Goal: Task Accomplishment & Management: Use online tool/utility

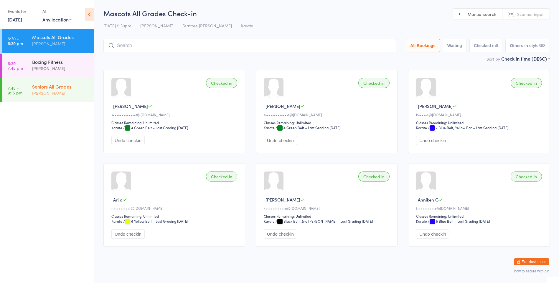
drag, startPoint x: 0, startPoint y: 0, endPoint x: 55, endPoint y: 92, distance: 106.6
click at [53, 92] on div "[PERSON_NAME]" at bounding box center [60, 93] width 57 height 7
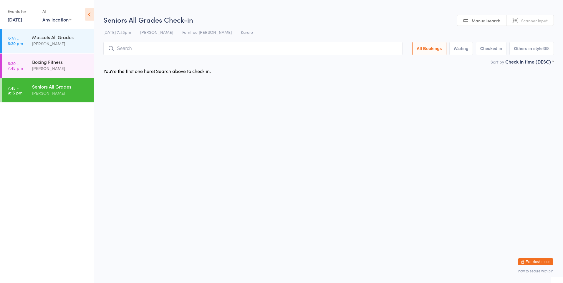
click at [160, 50] on input "search" at bounding box center [252, 49] width 299 height 14
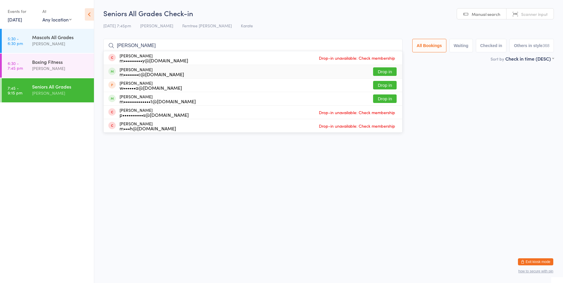
type input "[PERSON_NAME]"
click at [385, 73] on button "Drop in" at bounding box center [385, 71] width 24 height 9
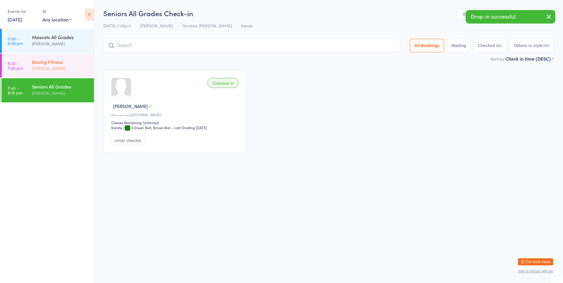
click at [49, 62] on div "Boxing Fitness" at bounding box center [60, 62] width 57 height 6
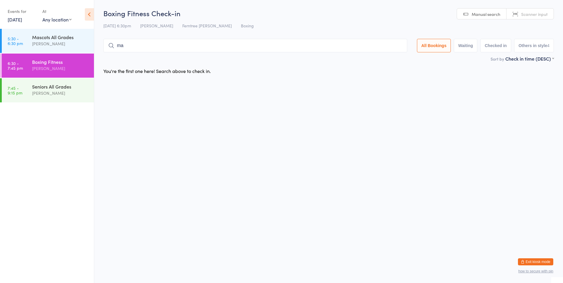
type input "mae"
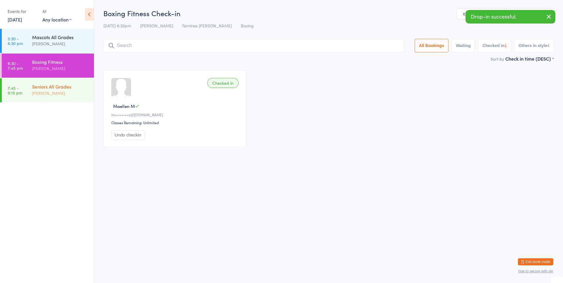
click at [67, 87] on div "Seniors All Grades" at bounding box center [60, 86] width 57 height 6
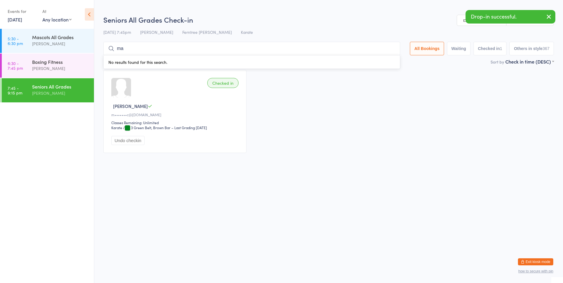
type input "mae"
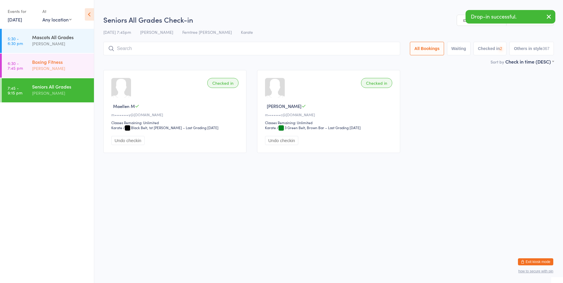
click at [53, 70] on div "[PERSON_NAME]" at bounding box center [60, 68] width 57 height 7
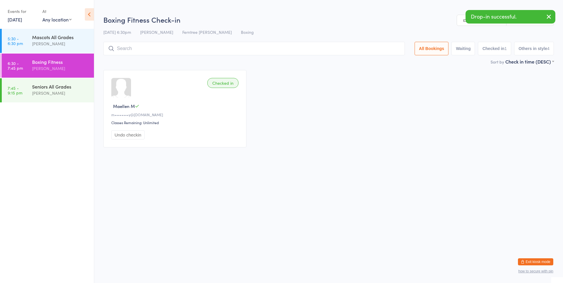
click at [53, 70] on div "[PERSON_NAME]" at bounding box center [60, 68] width 57 height 7
type input "a"
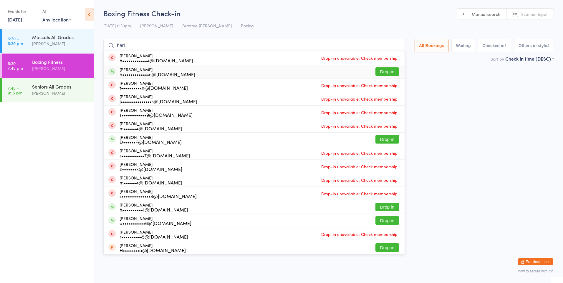
type input "harl"
click at [377, 74] on button "Drop in" at bounding box center [388, 71] width 24 height 9
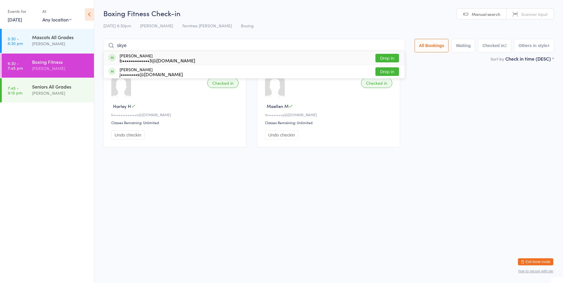
type input "skye"
click at [380, 55] on button "Drop in" at bounding box center [388, 58] width 24 height 9
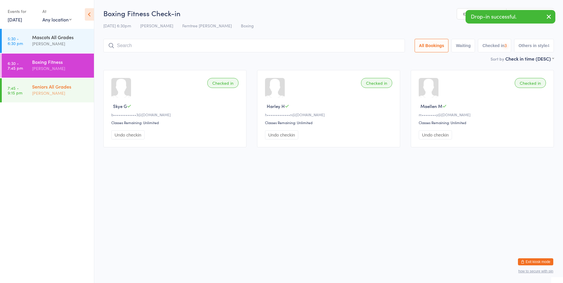
click at [63, 83] on div "Seniors All Grades [PERSON_NAME]" at bounding box center [63, 89] width 62 height 23
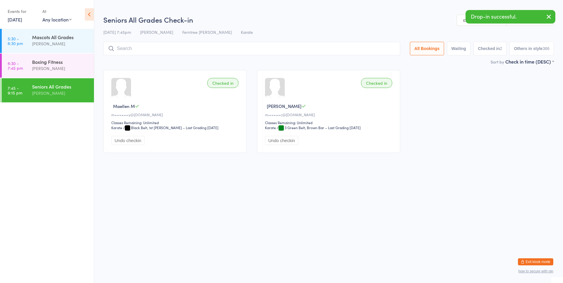
click at [124, 46] on input "search" at bounding box center [251, 49] width 297 height 14
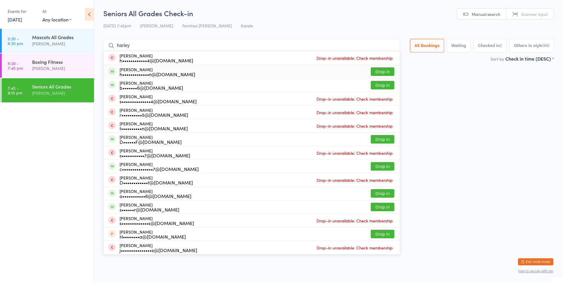
type input "harley"
click at [378, 71] on button "Drop in" at bounding box center [383, 71] width 24 height 9
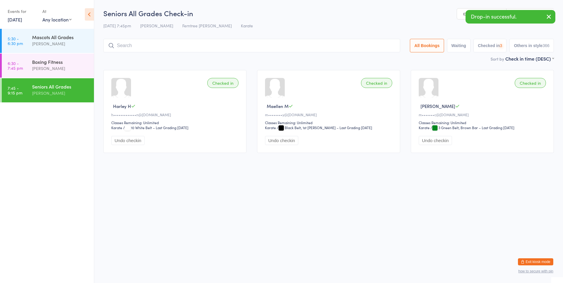
click at [235, 51] on input "search" at bounding box center [251, 46] width 297 height 14
click at [228, 51] on input "search" at bounding box center [251, 46] width 297 height 14
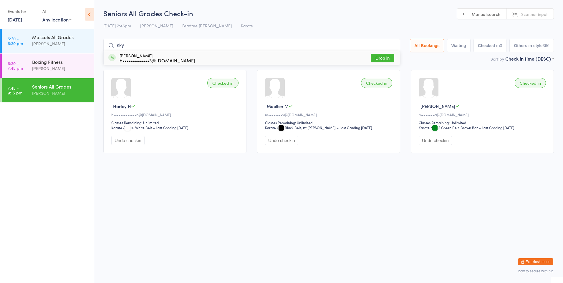
type input "sky"
click at [377, 57] on button "Drop in" at bounding box center [383, 58] width 24 height 9
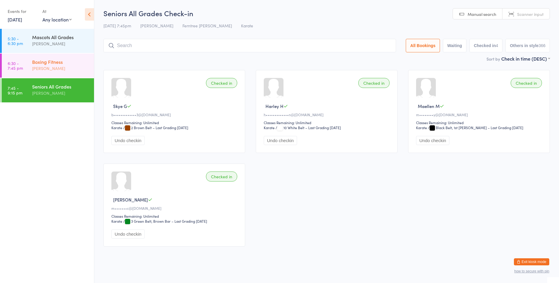
click at [82, 67] on div "[PERSON_NAME]" at bounding box center [60, 68] width 57 height 7
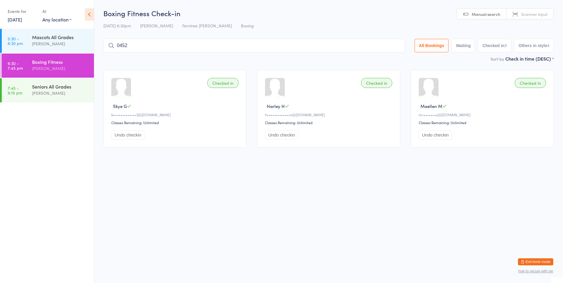
type input "0452"
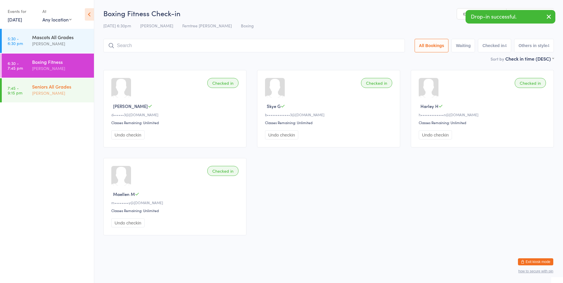
click at [85, 89] on div "Seniors All Grades" at bounding box center [60, 86] width 57 height 6
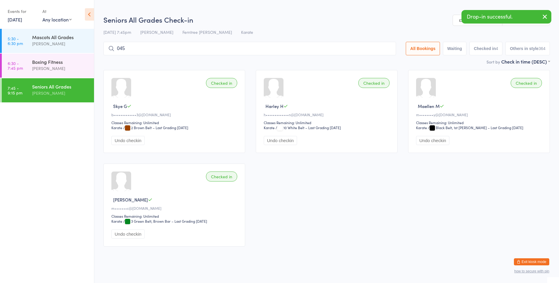
type input "0452"
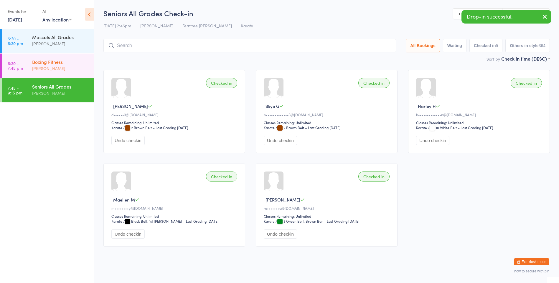
click at [81, 65] on div "[PERSON_NAME]" at bounding box center [60, 68] width 57 height 7
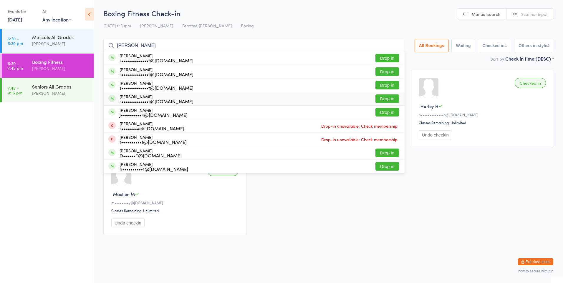
type input "[PERSON_NAME]"
click at [211, 96] on div "[PERSON_NAME] s•••••••••••••t@[DOMAIN_NAME] Drop in" at bounding box center [254, 98] width 301 height 13
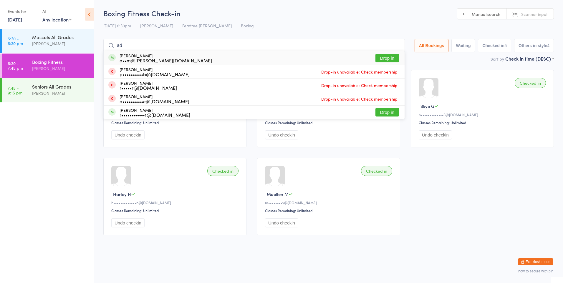
type input "ad"
click at [396, 55] on button "Drop in" at bounding box center [388, 58] width 24 height 9
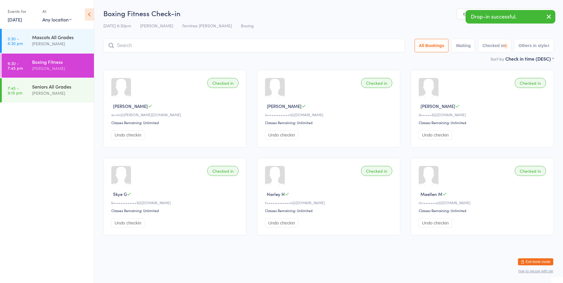
click at [156, 46] on input "search" at bounding box center [254, 46] width 302 height 14
click at [52, 95] on div "[PERSON_NAME]" at bounding box center [60, 93] width 57 height 7
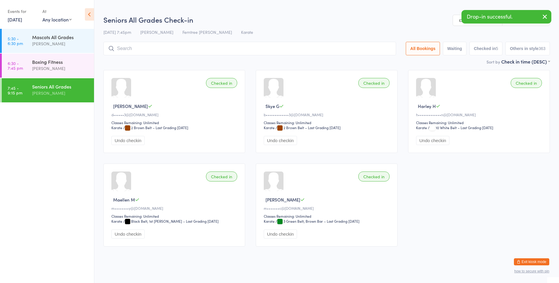
click at [142, 45] on input "search" at bounding box center [249, 49] width 293 height 14
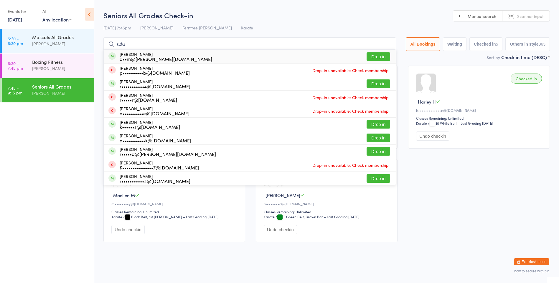
type input "ada"
click at [381, 57] on button "Drop in" at bounding box center [379, 56] width 24 height 9
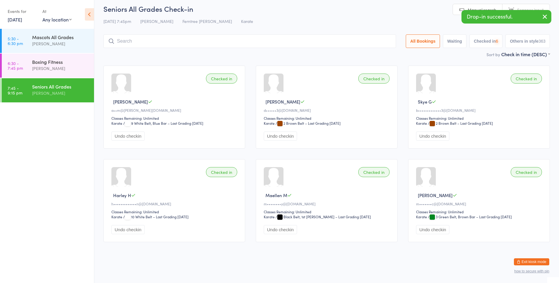
scroll to position [0, 0]
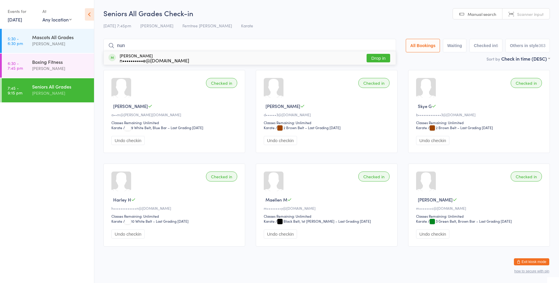
type input "nun"
click at [151, 59] on div "n••••••••••e@[DOMAIN_NAME]" at bounding box center [155, 60] width 70 height 5
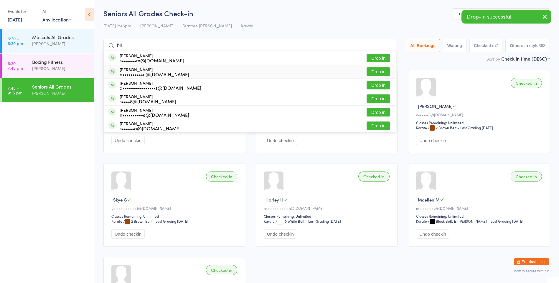
type input "bri"
click at [151, 72] on div "n••••••••••e@[DOMAIN_NAME]" at bounding box center [155, 74] width 70 height 5
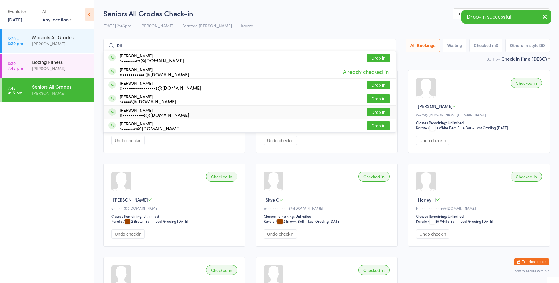
type input "bri"
click at [149, 110] on div "[PERSON_NAME] n••••••••••e@[DOMAIN_NAME]" at bounding box center [155, 112] width 70 height 9
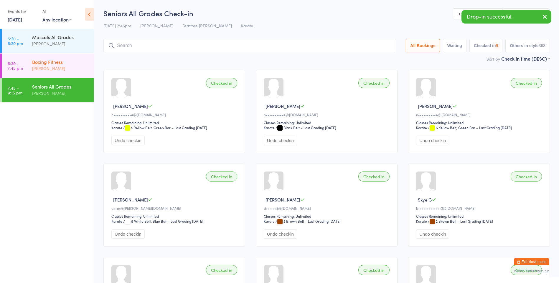
click at [58, 62] on div "Boxing Fitness" at bounding box center [60, 62] width 57 height 6
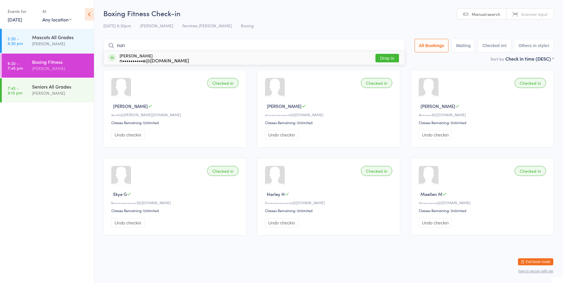
type input "nun"
click at [148, 58] on div "n••••••••••e@[DOMAIN_NAME]" at bounding box center [155, 60] width 70 height 5
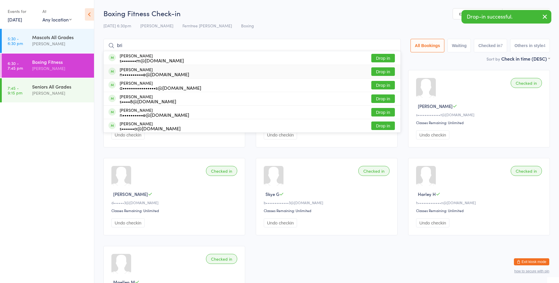
type input "bri"
click at [145, 69] on div "[PERSON_NAME] n••••••••••e@[DOMAIN_NAME]" at bounding box center [155, 71] width 70 height 9
type input "bri"
click at [150, 115] on div "n••••••••••e@[DOMAIN_NAME]" at bounding box center [155, 115] width 70 height 5
